Goal: Communication & Community: Ask a question

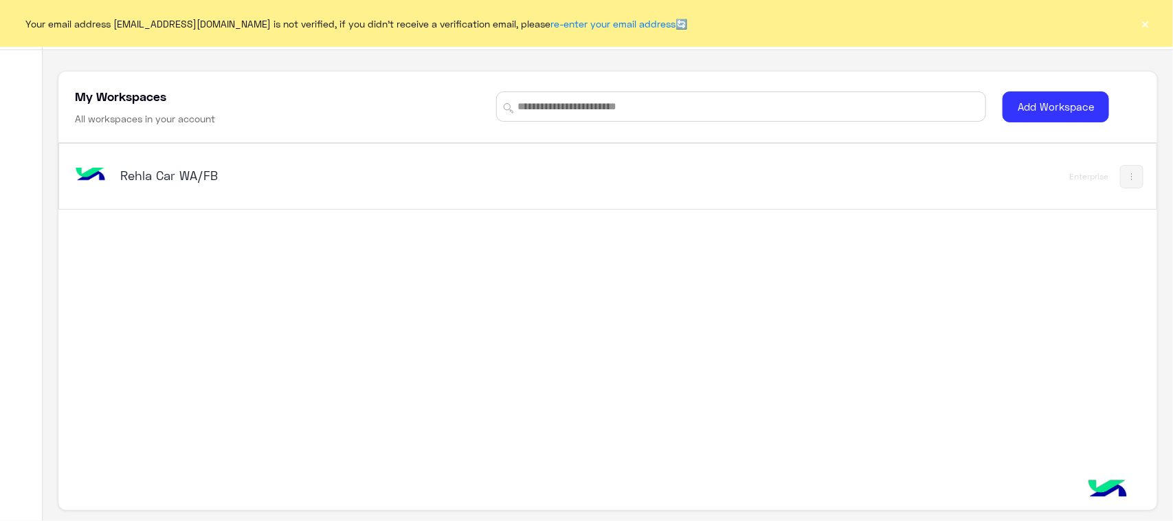
click at [107, 166] on img at bounding box center [90, 175] width 37 height 37
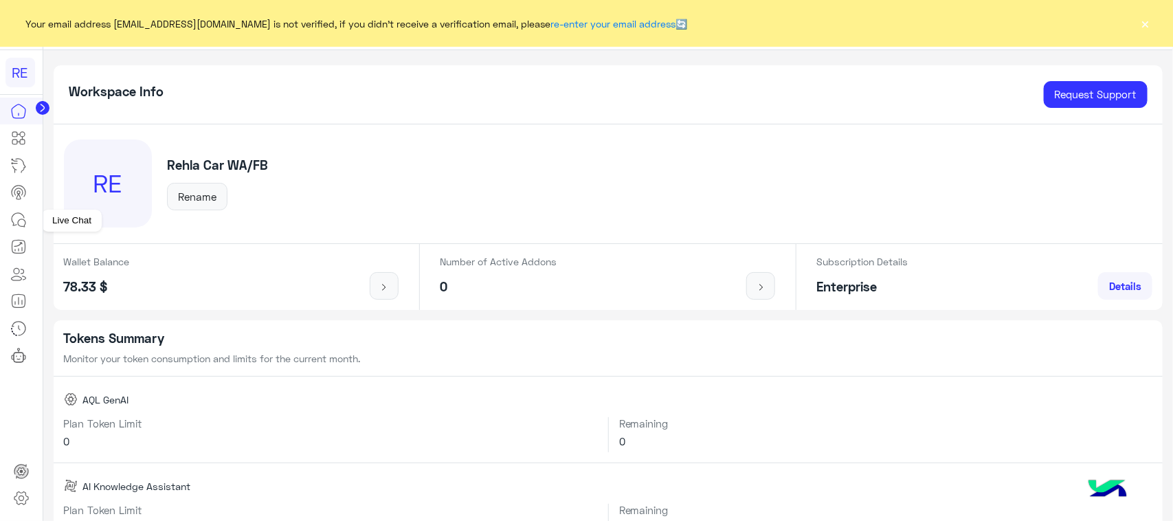
click at [21, 223] on icon at bounding box center [18, 220] width 16 height 16
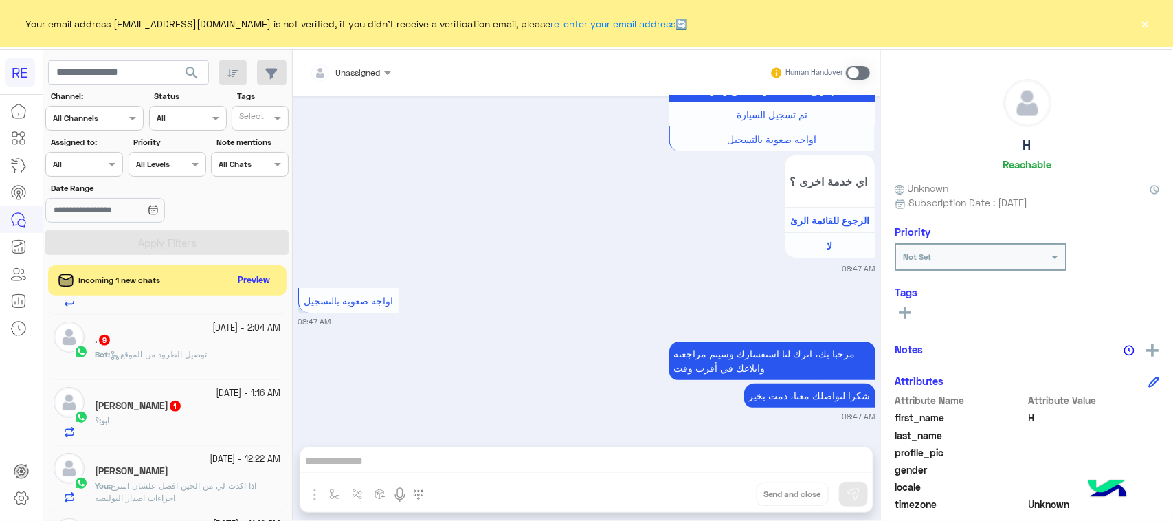
scroll to position [602, 0]
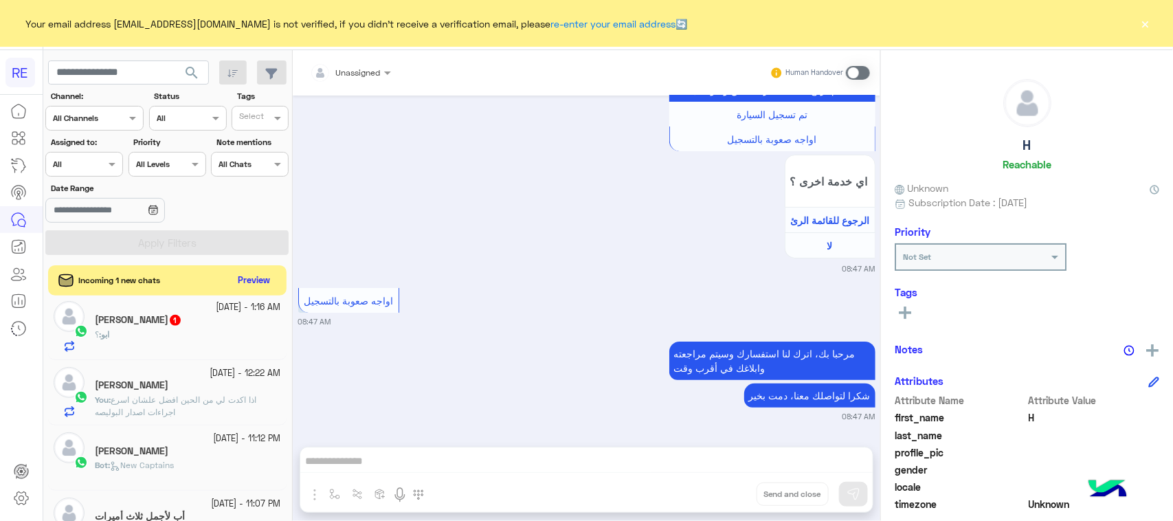
click at [217, 314] on small "[DATE] - 1:16 AM" at bounding box center [249, 307] width 65 height 13
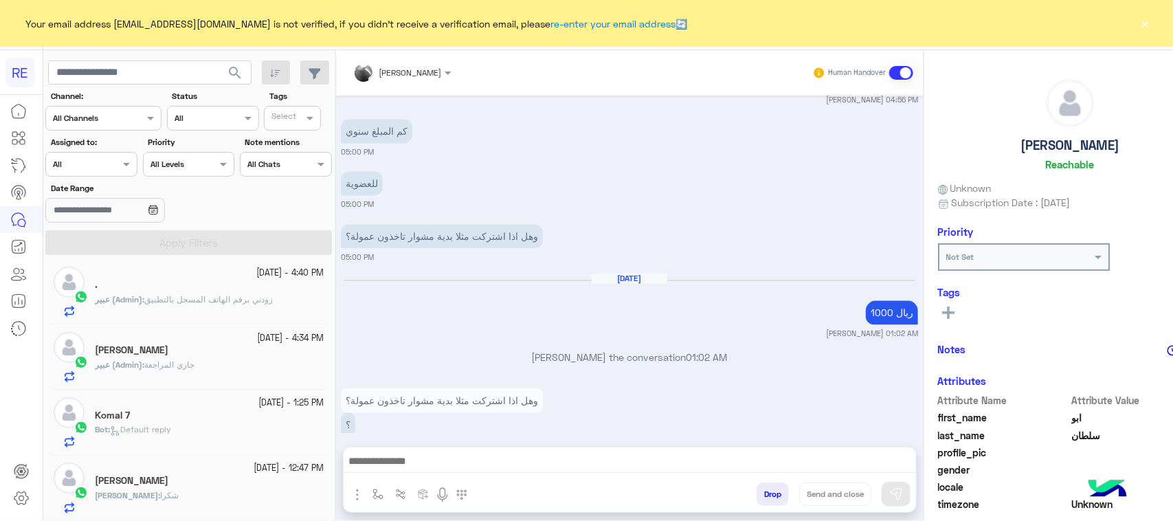
scroll to position [7, 0]
